Goal: Information Seeking & Learning: Learn about a topic

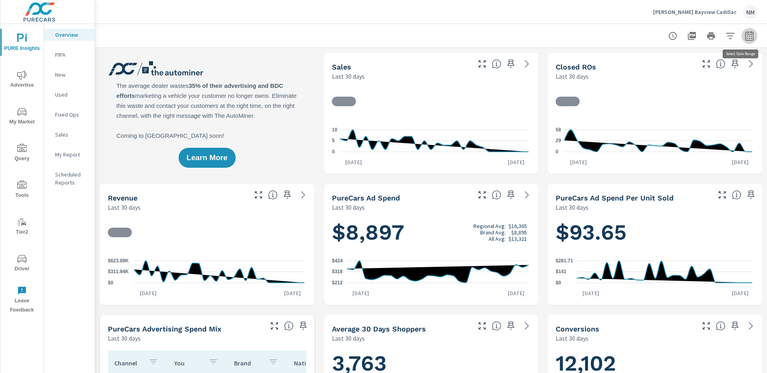
click at [745, 37] on icon "button" at bounding box center [749, 36] width 10 height 10
select select "Last 30 days"
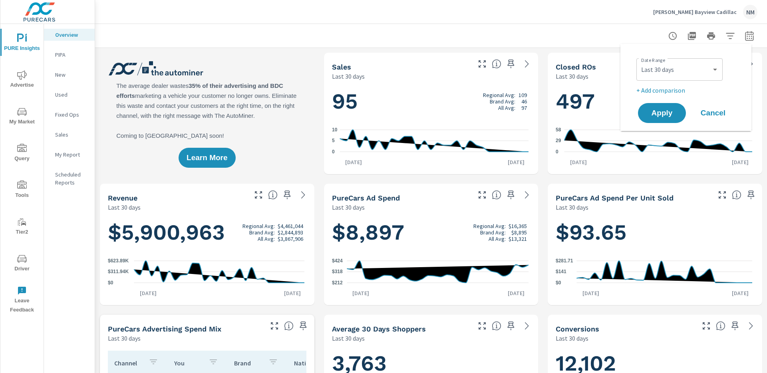
click at [670, 89] on p "+ Add comparison" at bounding box center [687, 90] width 102 height 10
select select "Previous period"
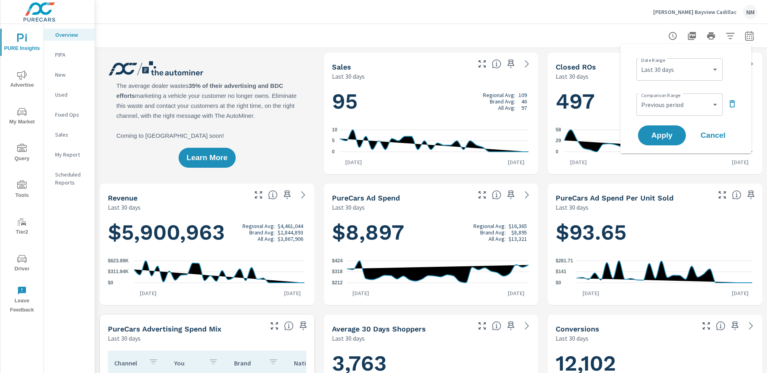
scroll to position [0, 0]
click at [24, 110] on icon "nav menu" at bounding box center [22, 112] width 10 height 10
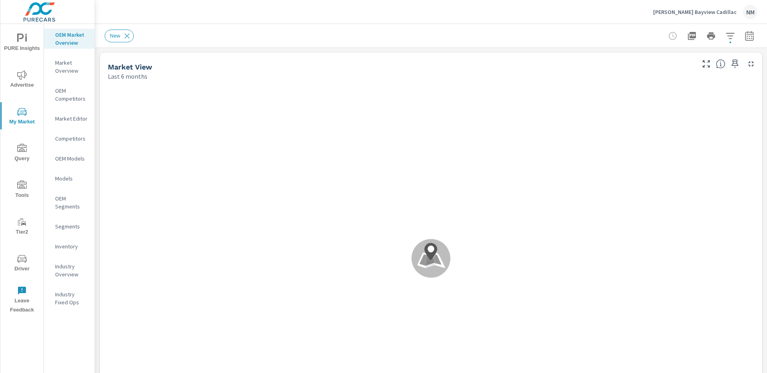
click at [741, 41] on button "button" at bounding box center [749, 36] width 16 height 16
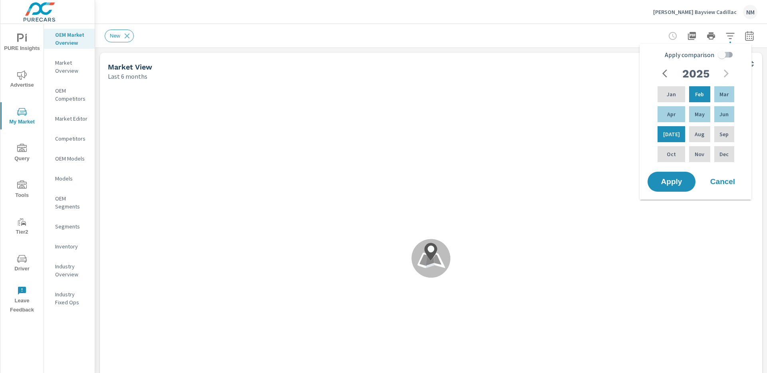
click at [719, 53] on input "Apply comparison" at bounding box center [722, 54] width 46 height 15
checkbox input "true"
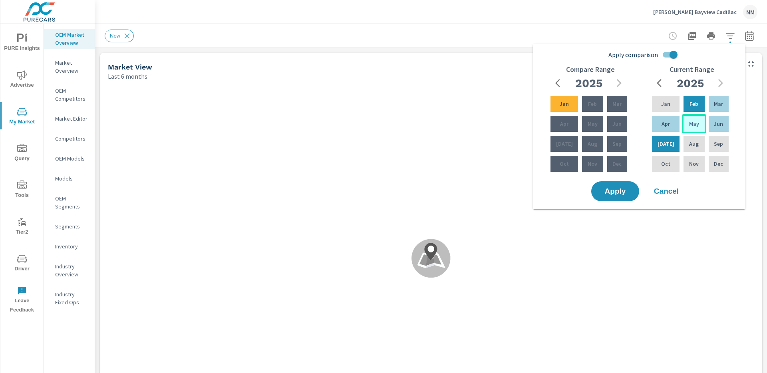
scroll to position [0, 0]
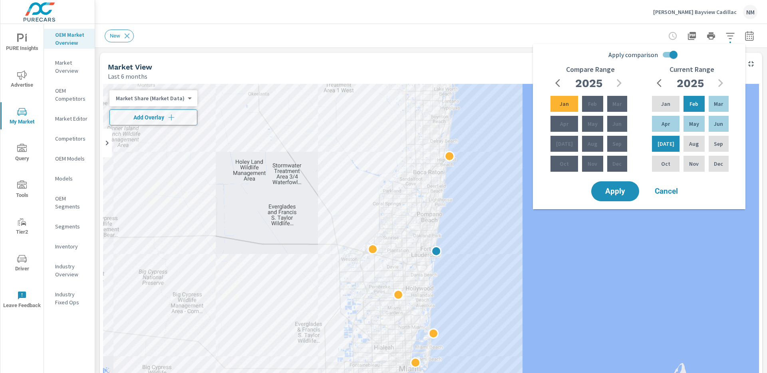
click at [561, 83] on icon "button" at bounding box center [560, 83] width 10 height 10
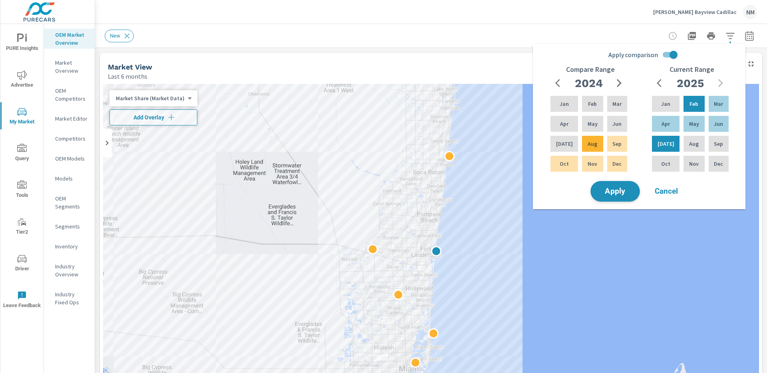
click at [614, 188] on span "Apply" at bounding box center [614, 192] width 33 height 8
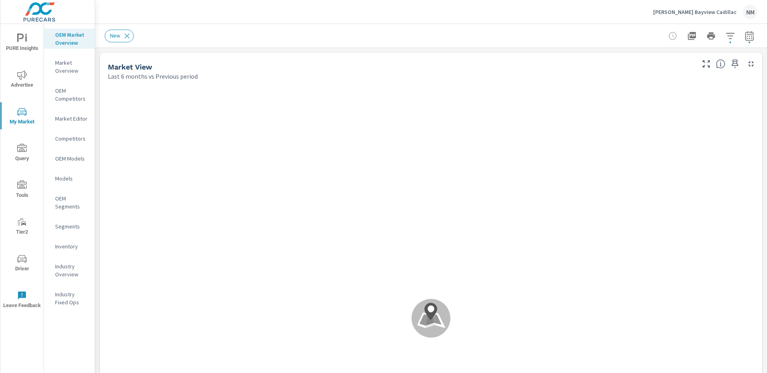
scroll to position [0, 0]
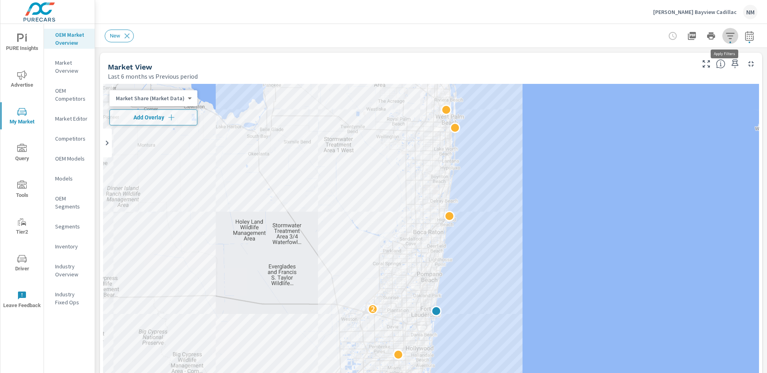
click at [722, 40] on button "button" at bounding box center [730, 36] width 16 height 16
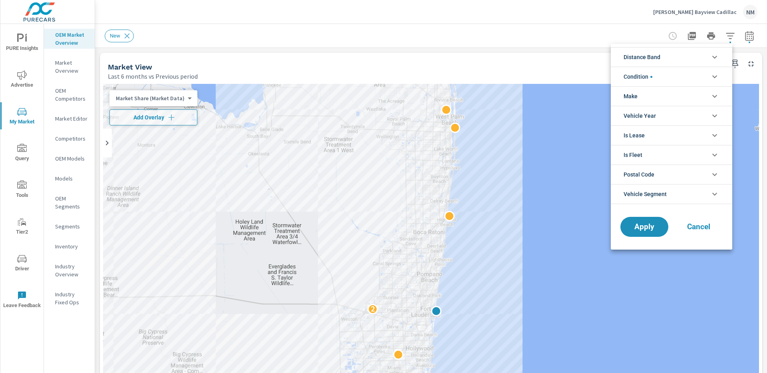
click at [688, 57] on li "Distance Band" at bounding box center [670, 57] width 121 height 20
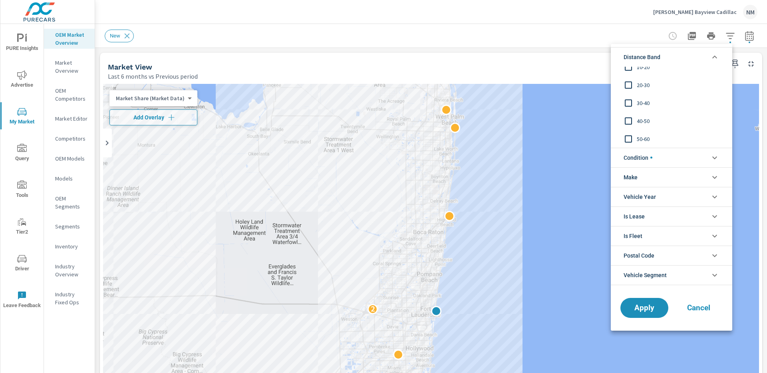
scroll to position [0, 0]
click at [628, 110] on input "filter options" at bounding box center [628, 111] width 17 height 17
click at [629, 94] on input "filter options" at bounding box center [628, 93] width 17 height 17
click at [629, 77] on input "filter options" at bounding box center [628, 75] width 17 height 17
click at [672, 59] on li "Distance Band" at bounding box center [670, 57] width 121 height 20
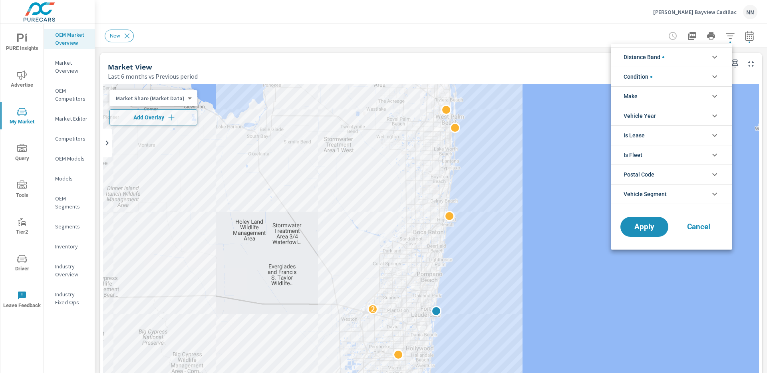
click at [668, 74] on li "Condition" at bounding box center [670, 77] width 121 height 20
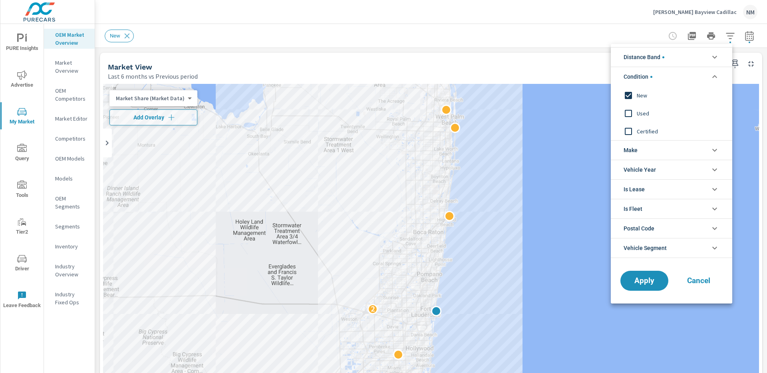
click at [669, 83] on li "Condition" at bounding box center [670, 77] width 121 height 20
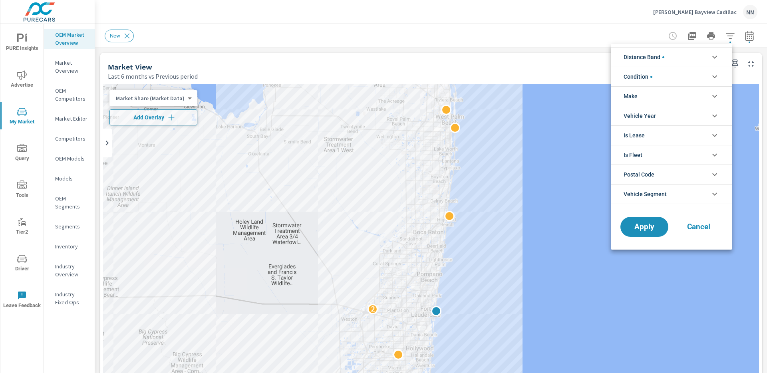
click at [662, 95] on li "Make" at bounding box center [670, 96] width 121 height 20
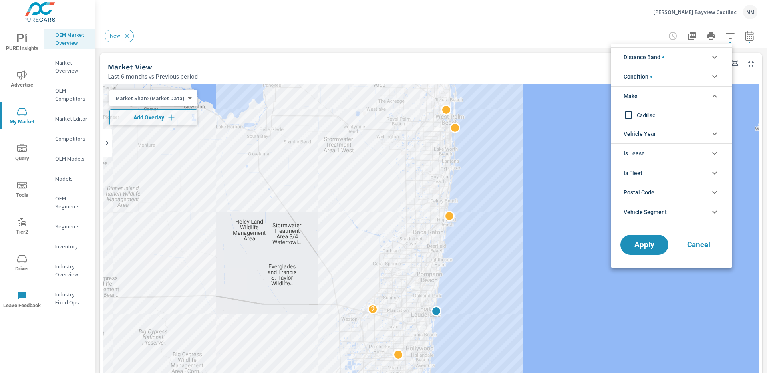
click at [662, 95] on li "Make" at bounding box center [670, 96] width 121 height 20
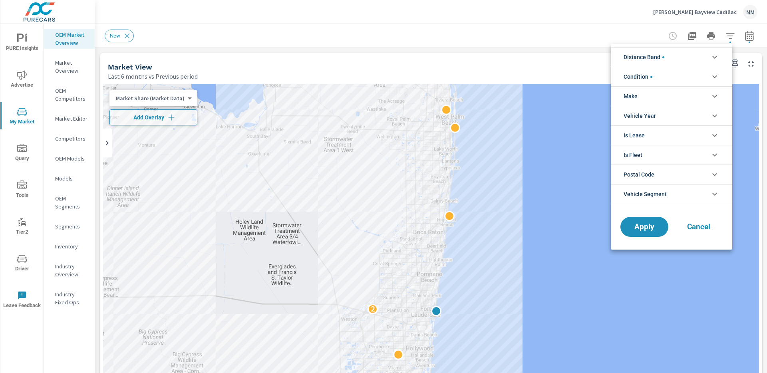
click at [653, 110] on span "Vehicle Year" at bounding box center [639, 115] width 32 height 19
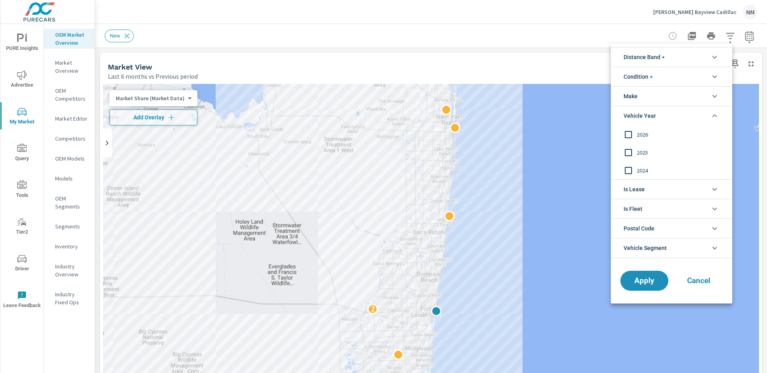
click at [653, 110] on span "Vehicle Year" at bounding box center [639, 115] width 32 height 19
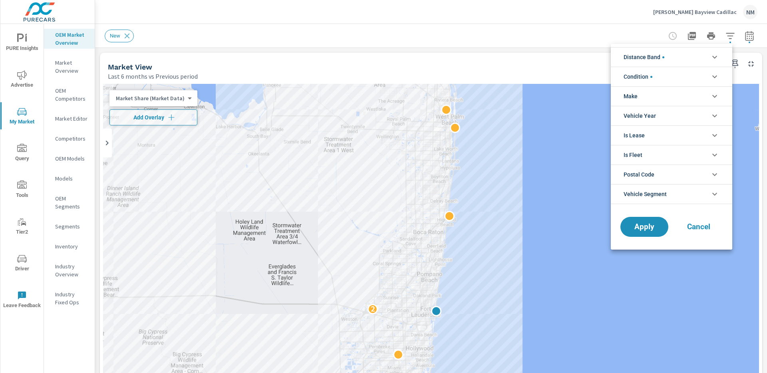
click at [649, 133] on li "Is Lease" at bounding box center [670, 135] width 121 height 20
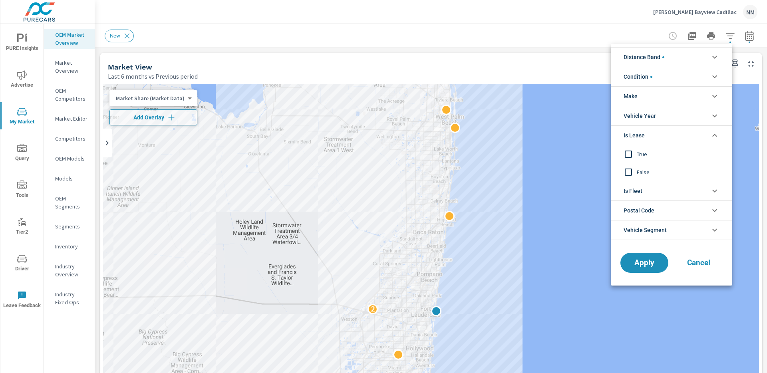
click at [649, 133] on li "Is Lease" at bounding box center [670, 135] width 121 height 20
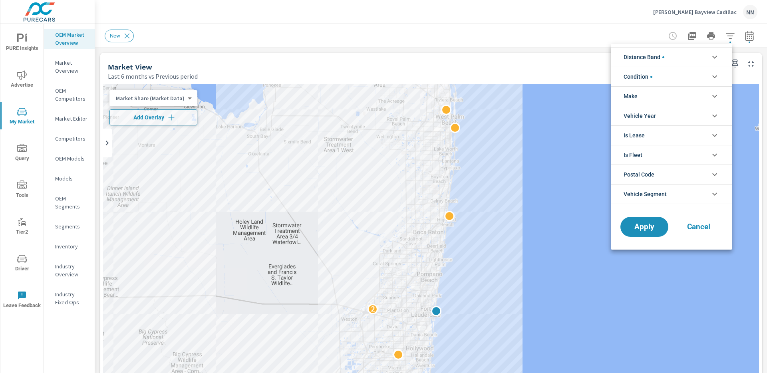
click at [644, 153] on li "Is Fleet" at bounding box center [670, 155] width 121 height 20
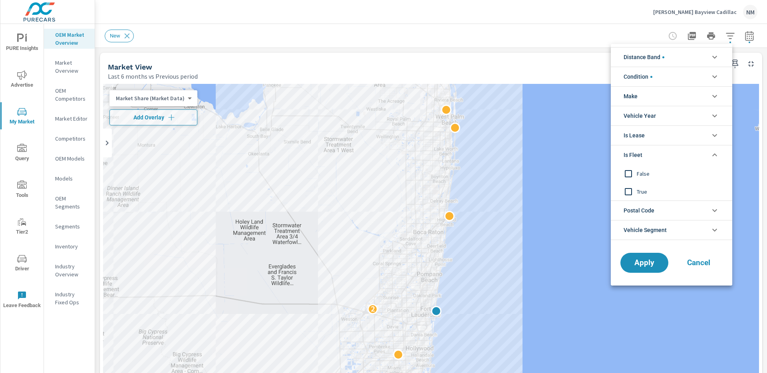
click at [644, 153] on li "Is Fleet" at bounding box center [670, 155] width 121 height 20
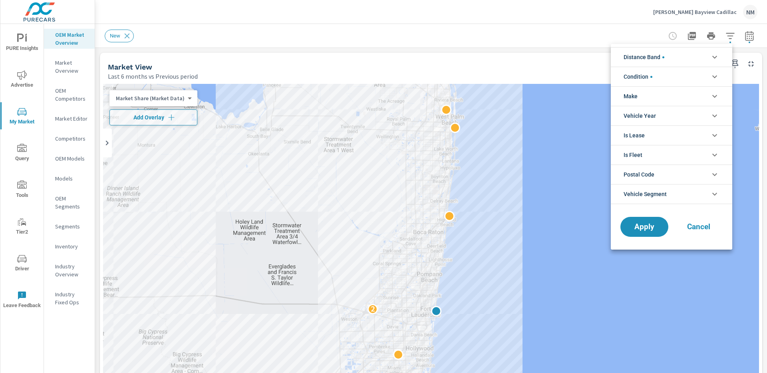
click at [644, 170] on span "Postal Code" at bounding box center [638, 174] width 31 height 19
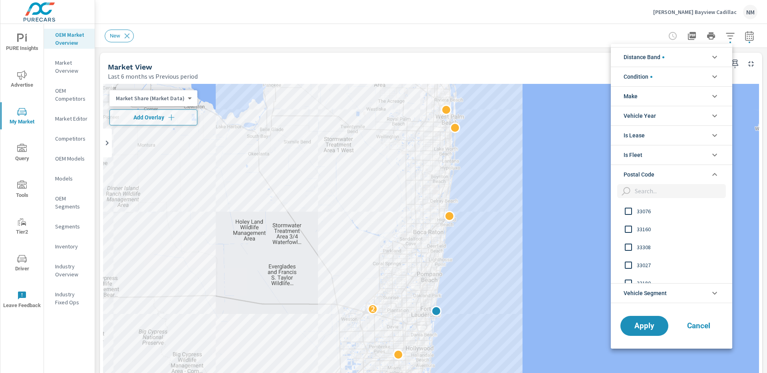
click at [643, 173] on span "Postal Code" at bounding box center [638, 174] width 31 height 19
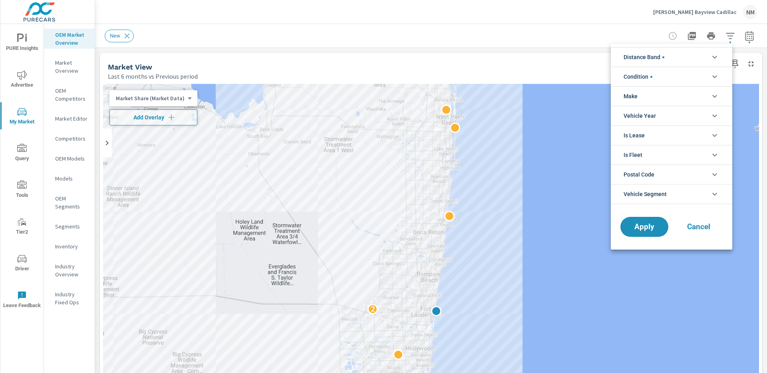
click at [640, 192] on span "Vehicle Segment" at bounding box center [644, 193] width 43 height 19
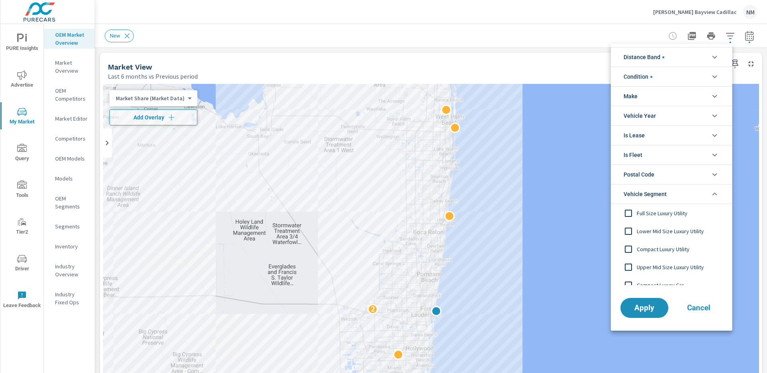
click at [640, 192] on span "Vehicle Segment" at bounding box center [644, 193] width 43 height 19
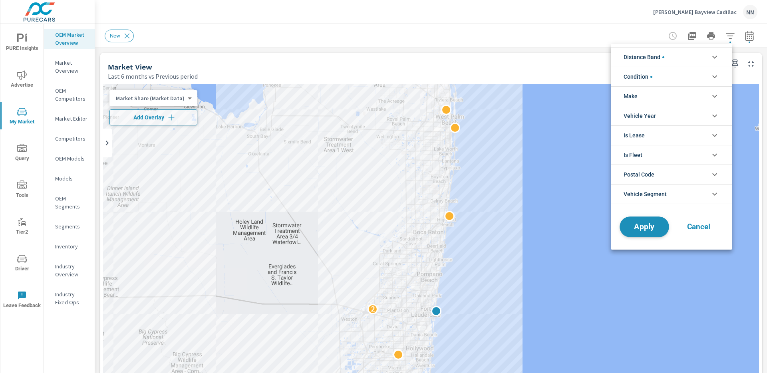
click at [636, 229] on span "Apply" at bounding box center [644, 227] width 33 height 8
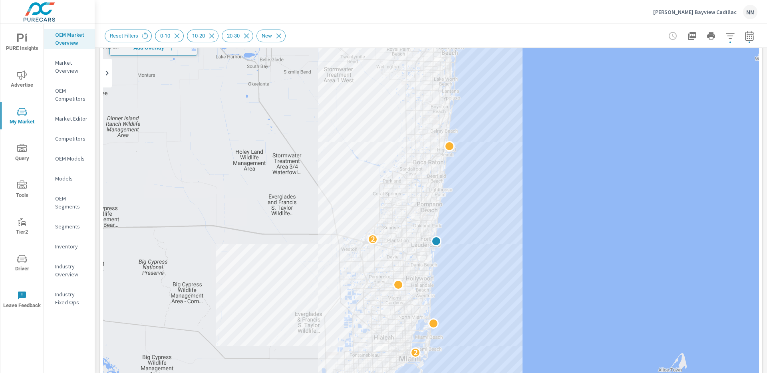
scroll to position [65, 0]
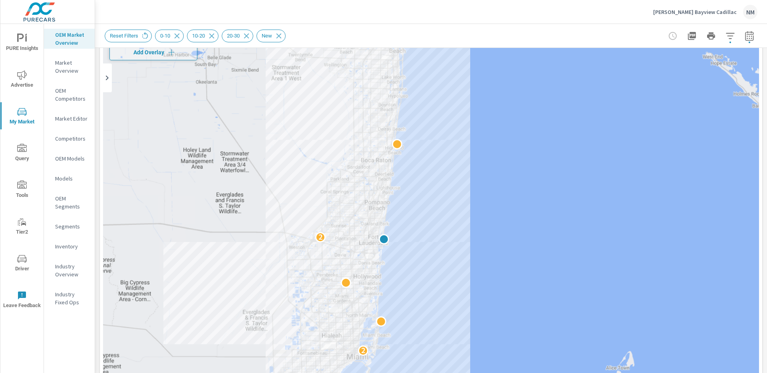
drag, startPoint x: 467, startPoint y: 97, endPoint x: 475, endPoint y: 136, distance: 40.0
click at [475, 136] on div "2 2" at bounding box center [431, 241] width 656 height 444
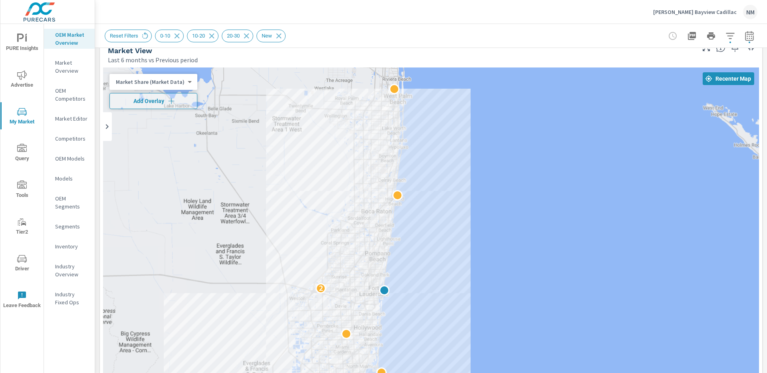
scroll to position [13, 0]
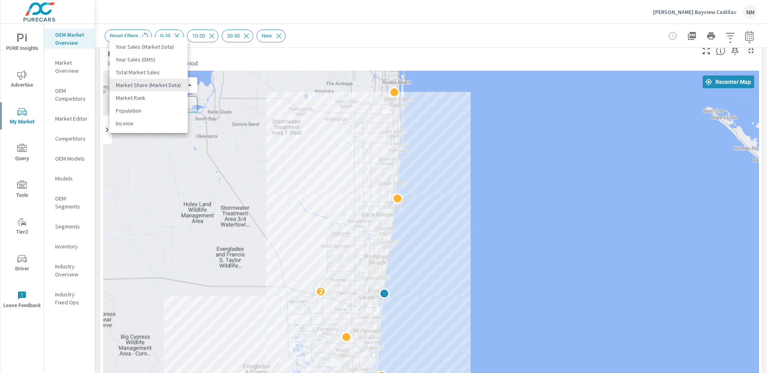
click at [179, 84] on body "PURE Insights Advertise My Market Query Tools Tier2 Driver Leave Feedback OEM M…" at bounding box center [383, 186] width 767 height 373
click at [263, 55] on div at bounding box center [383, 186] width 767 height 373
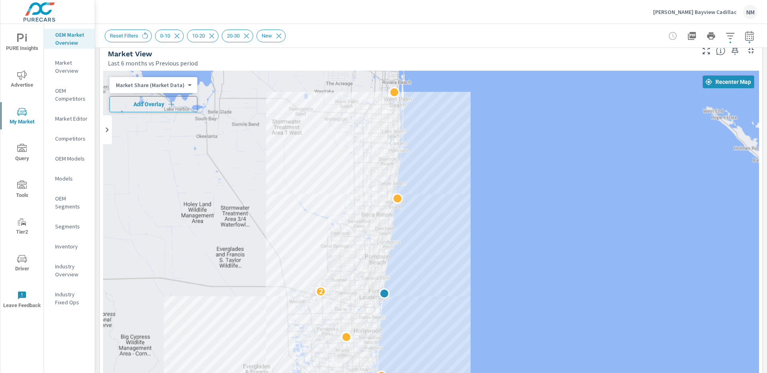
click at [176, 103] on span "Add Overlay" at bounding box center [153, 104] width 81 height 8
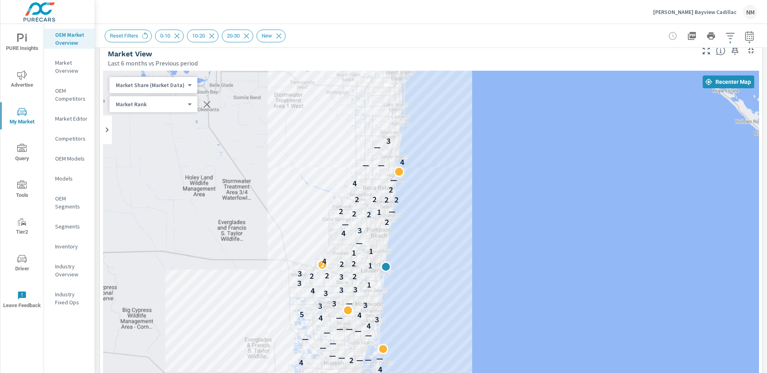
drag, startPoint x: 438, startPoint y: 242, endPoint x: 440, endPoint y: 221, distance: 20.8
click at [440, 221] on div "— — — 2 — — 4 4 2 — — — — — — — — — — — — — 4 3 4 — 4 5 3 3 3 — 3 4 3 3 1 3 3 2…" at bounding box center [431, 293] width 656 height 444
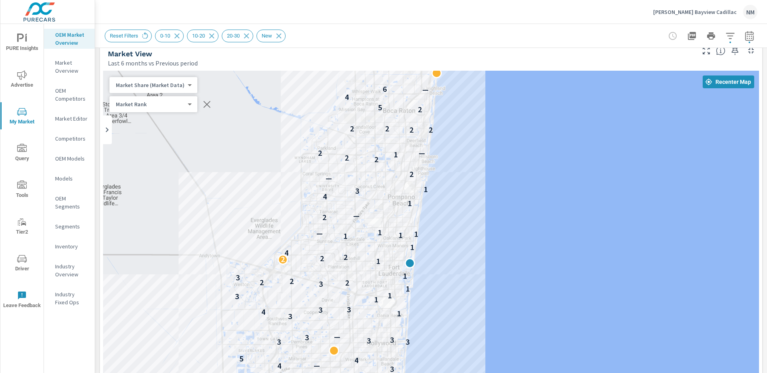
drag, startPoint x: 412, startPoint y: 218, endPoint x: 445, endPoint y: 185, distance: 46.3
click at [445, 185] on div "— — — — — — — — — — — — — 2 — — — — 4 — — 4 2 — — — — — — — — — 3 — — — — — — 4…" at bounding box center [431, 293] width 656 height 444
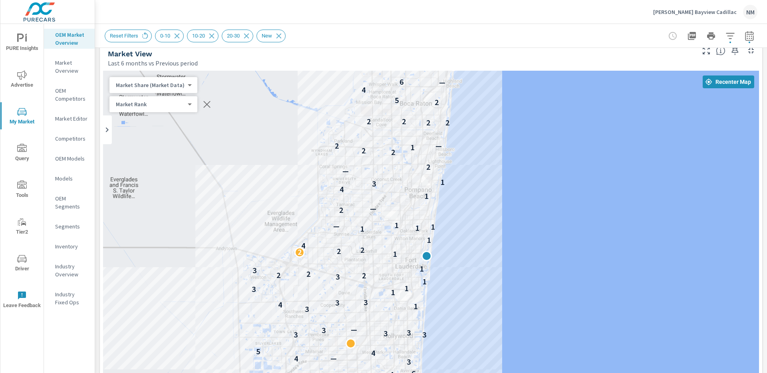
drag, startPoint x: 447, startPoint y: 188, endPoint x: 460, endPoint y: 182, distance: 15.0
click at [460, 182] on div "— — — — — — — — — — — — — 2 — — — — 4 — — 4 2 — — — — — — — — — 3 — — — — — — 4…" at bounding box center [431, 293] width 656 height 444
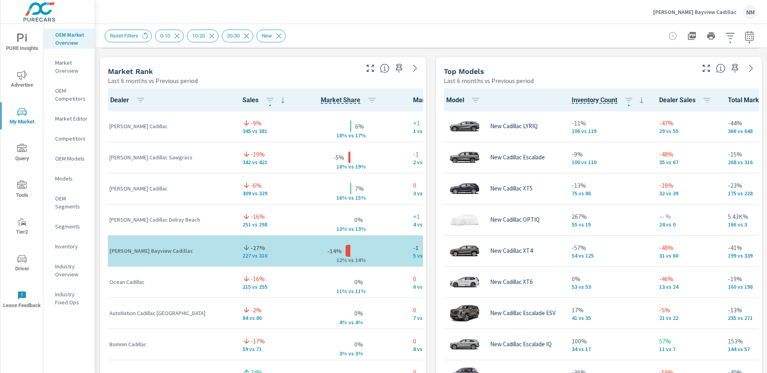
scroll to position [511, 0]
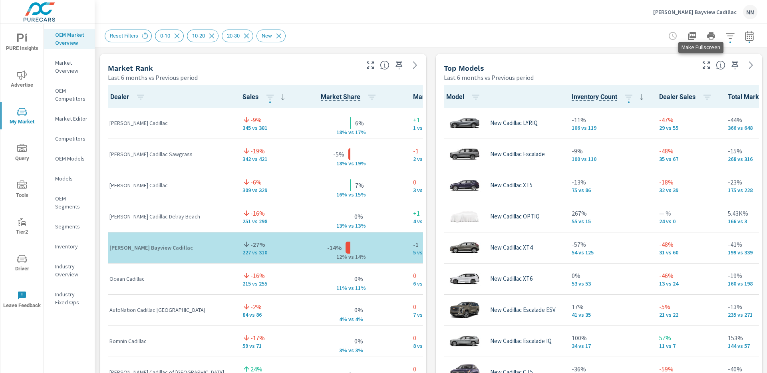
click at [701, 65] on icon "button" at bounding box center [706, 65] width 10 height 10
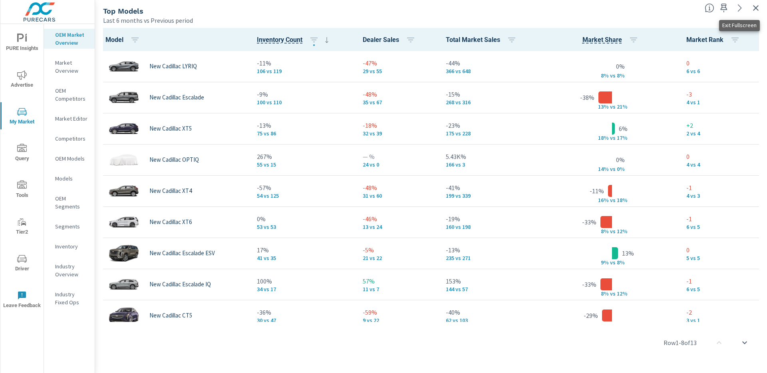
click at [753, 8] on icon "button" at bounding box center [756, 8] width 10 height 10
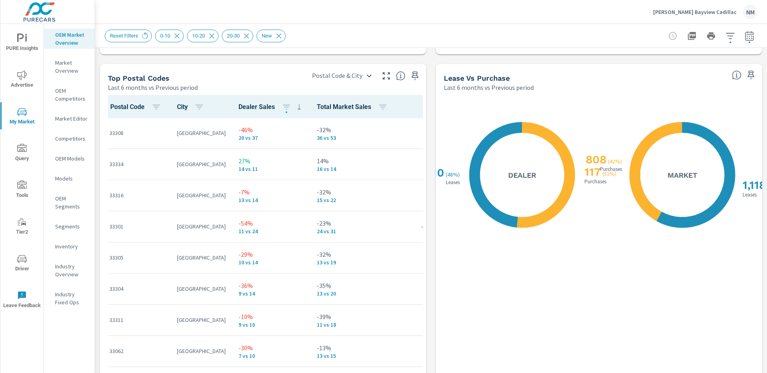
scroll to position [940, 0]
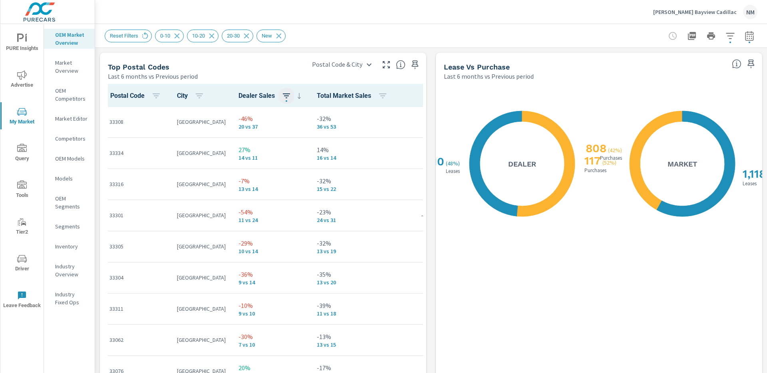
click at [283, 94] on icon "button" at bounding box center [286, 95] width 7 height 5
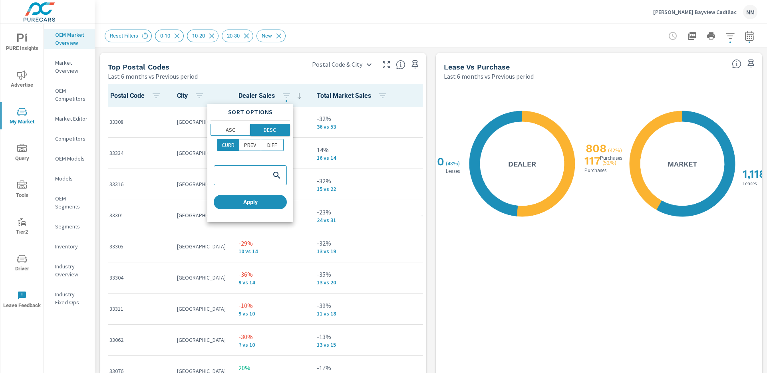
click at [269, 129] on p "DESC" at bounding box center [269, 130] width 12 height 8
click at [233, 145] on p "CURR" at bounding box center [228, 145] width 13 height 8
click at [256, 202] on span "Apply" at bounding box center [250, 201] width 67 height 7
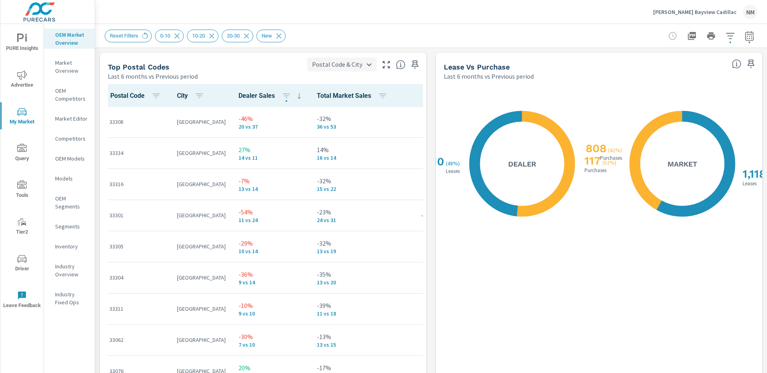
click at [367, 66] on body "PURE Insights Advertise My Market Query Tools Tier2 Driver Leave Feedback OEM M…" at bounding box center [383, 186] width 767 height 373
click at [384, 79] on div at bounding box center [383, 186] width 767 height 373
click at [391, 84] on th "Total Market Sales" at bounding box center [353, 95] width 87 height 23
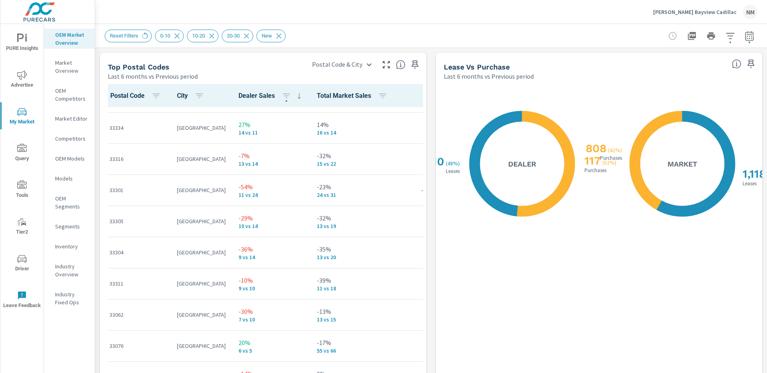
scroll to position [30, 0]
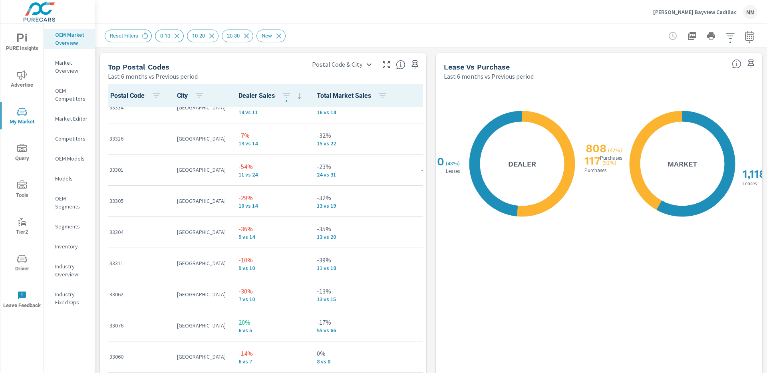
scroll to position [51, 0]
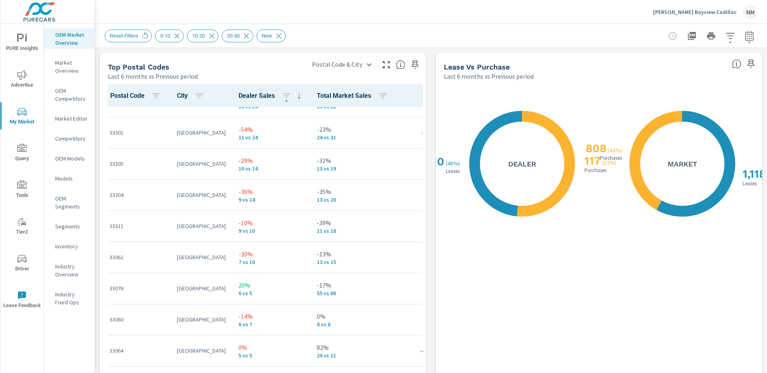
scroll to position [90, 0]
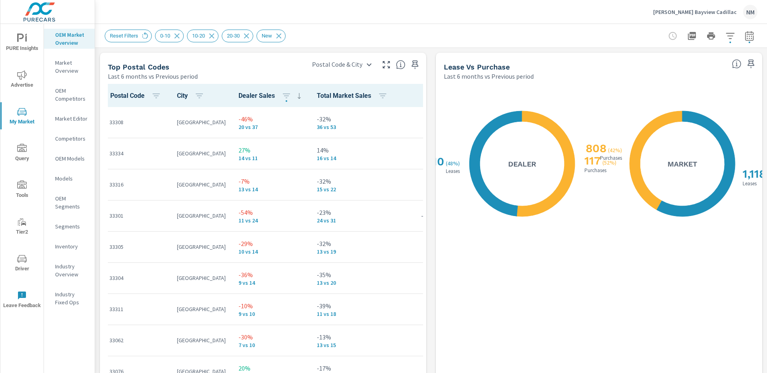
scroll to position [0, 0]
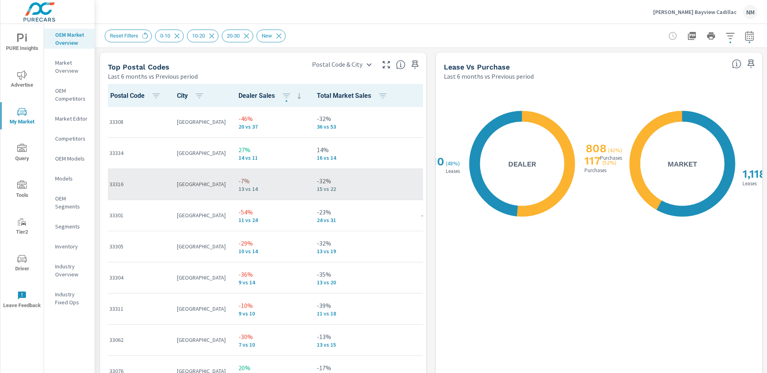
click at [208, 188] on p "[GEOGRAPHIC_DATA]" at bounding box center [201, 184] width 49 height 8
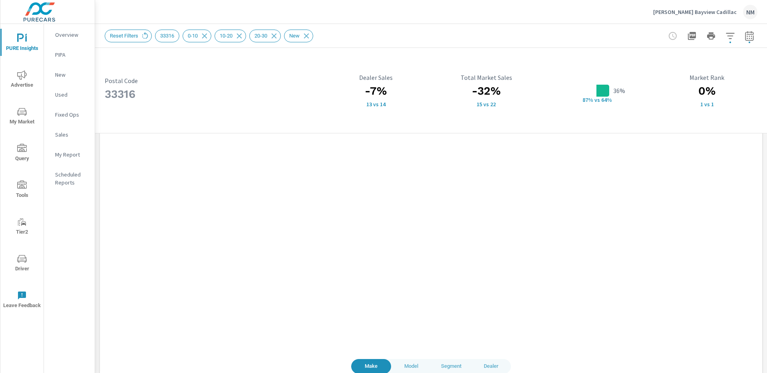
scroll to position [700, 0]
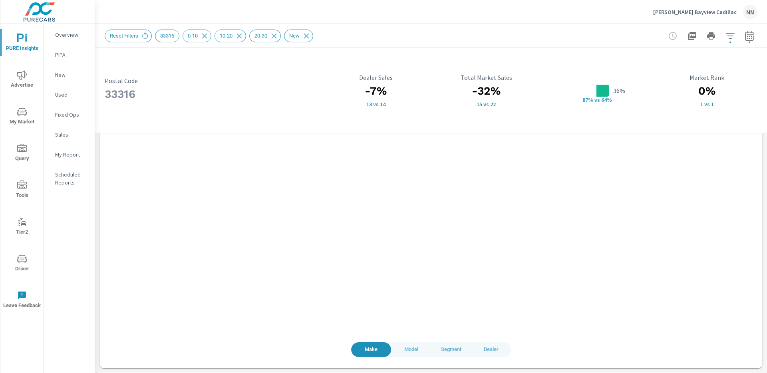
click at [489, 349] on span "Dealer" at bounding box center [490, 349] width 30 height 9
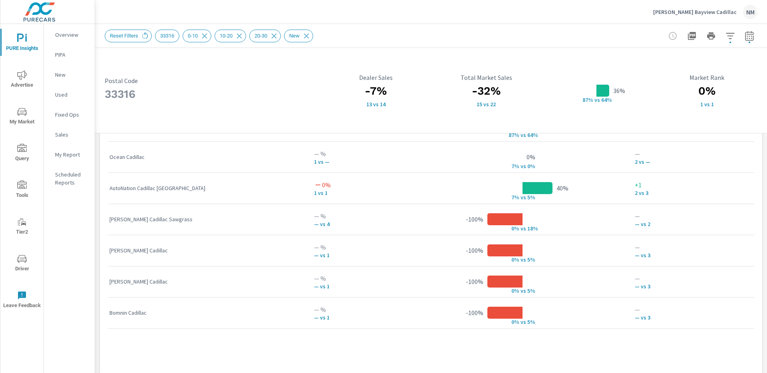
scroll to position [700, 0]
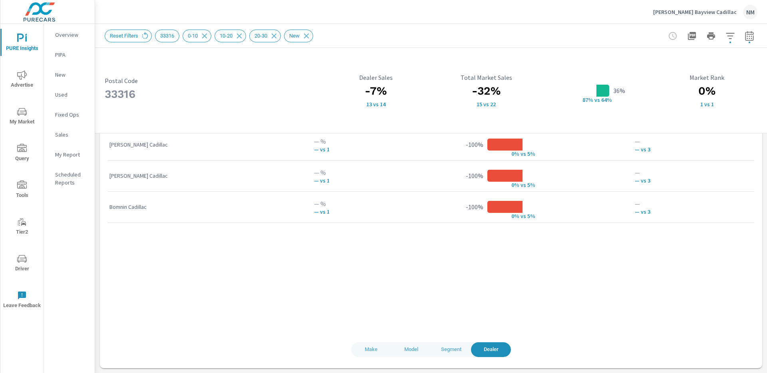
click at [405, 350] on span "Model" at bounding box center [411, 349] width 30 height 9
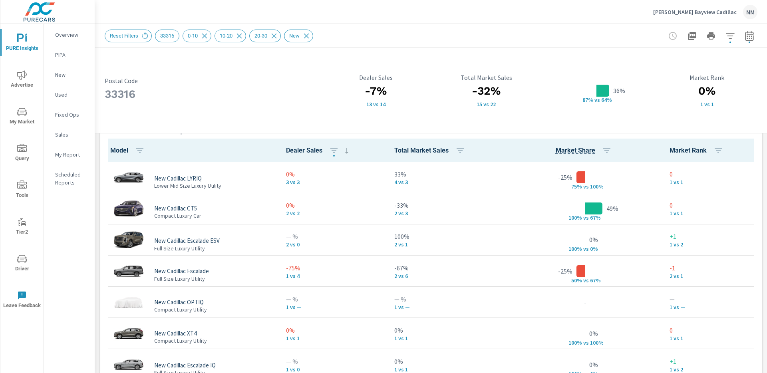
scroll to position [549, 0]
